Goal: Task Accomplishment & Management: Manage account settings

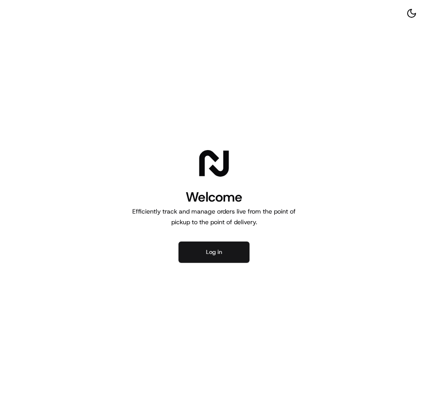
click at [196, 254] on button "Log in" at bounding box center [214, 252] width 71 height 21
